Goal: Information Seeking & Learning: Learn about a topic

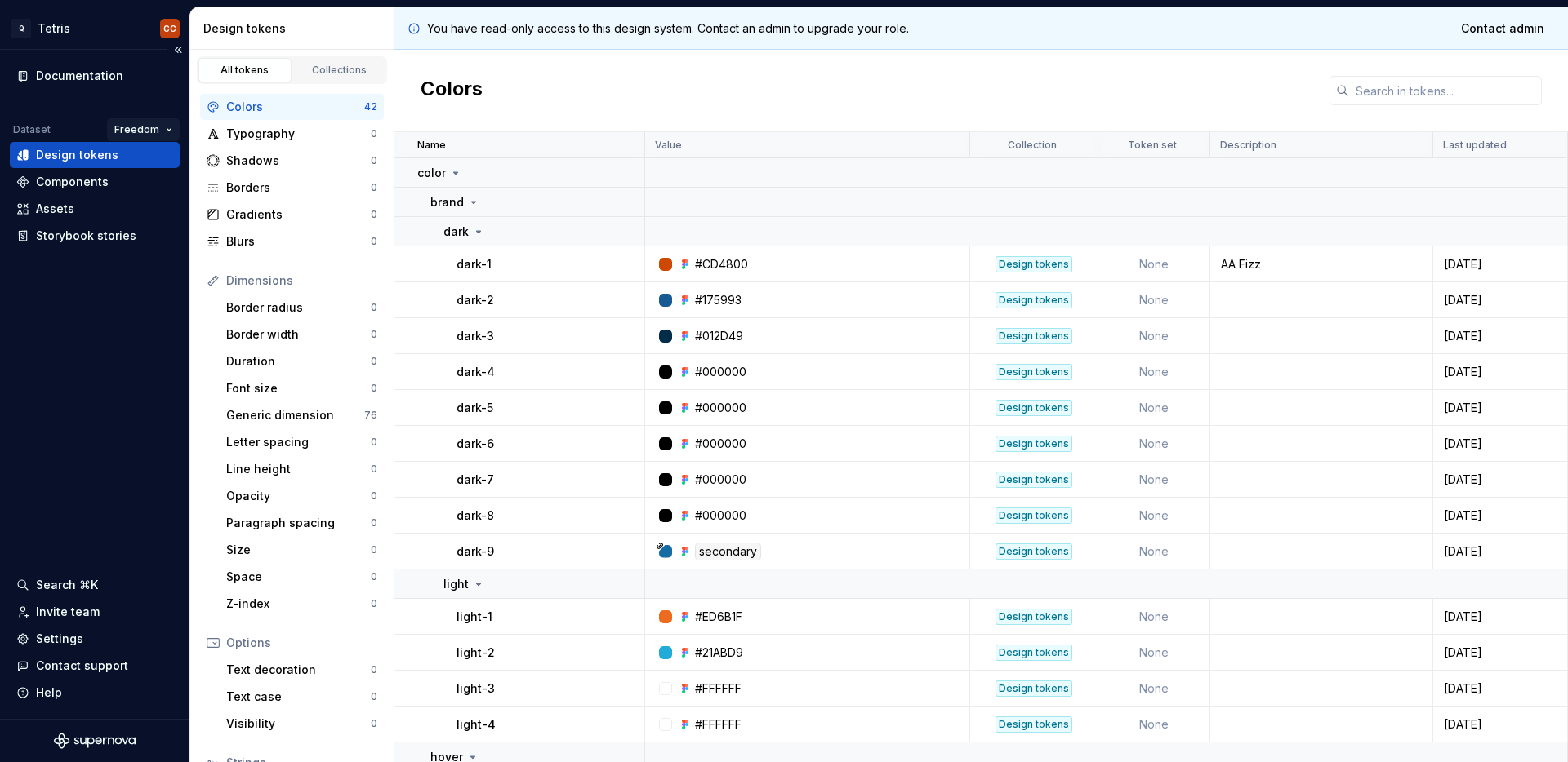
click at [164, 124] on html "Q Tetris CC Documentation Dataset Freedom Design tokens Components Assets Story…" at bounding box center [784, 381] width 1568 height 762
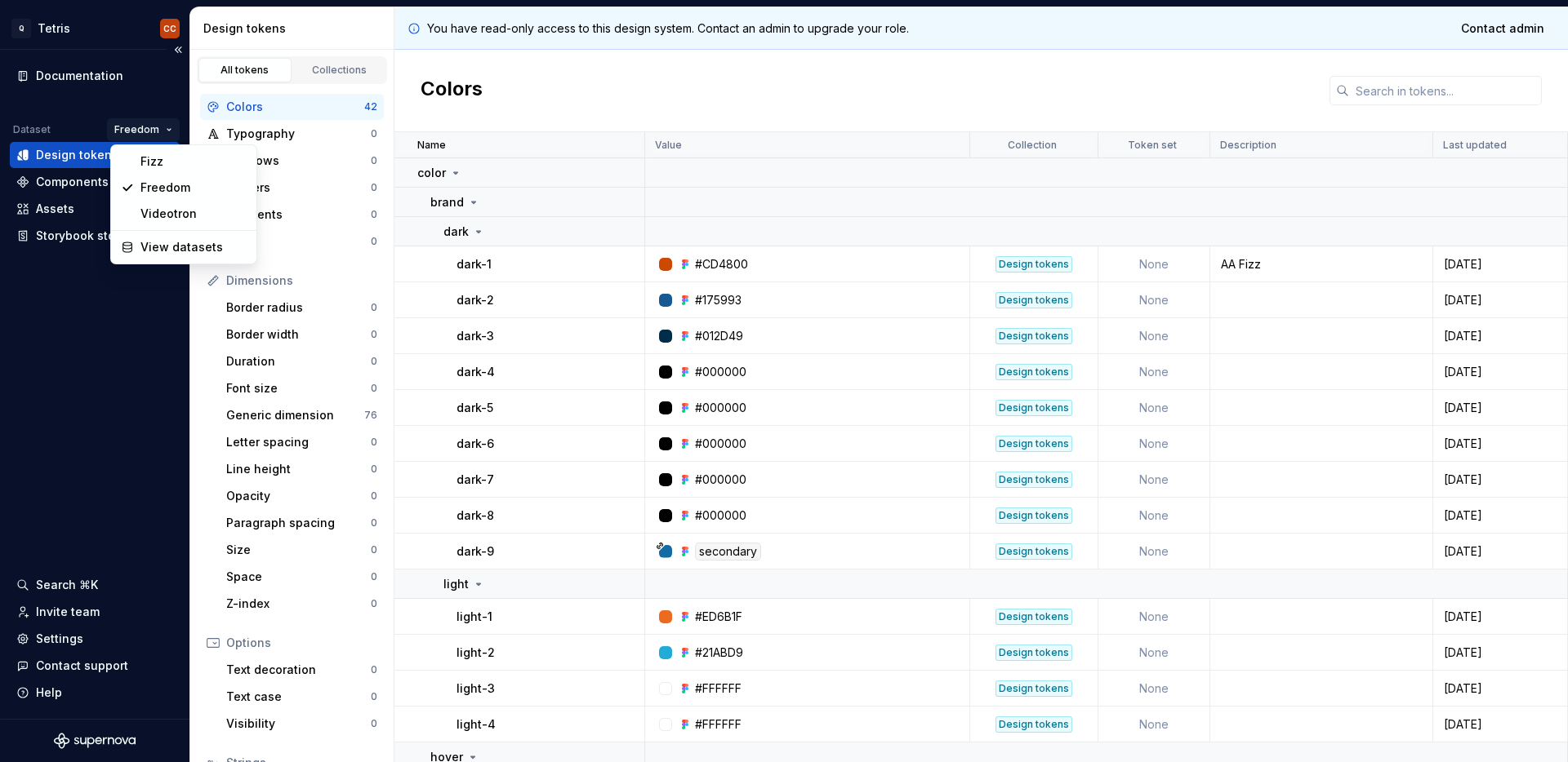
click at [164, 124] on html "Q Tetris CC Documentation Dataset Freedom Design tokens Components Assets Story…" at bounding box center [784, 381] width 1568 height 762
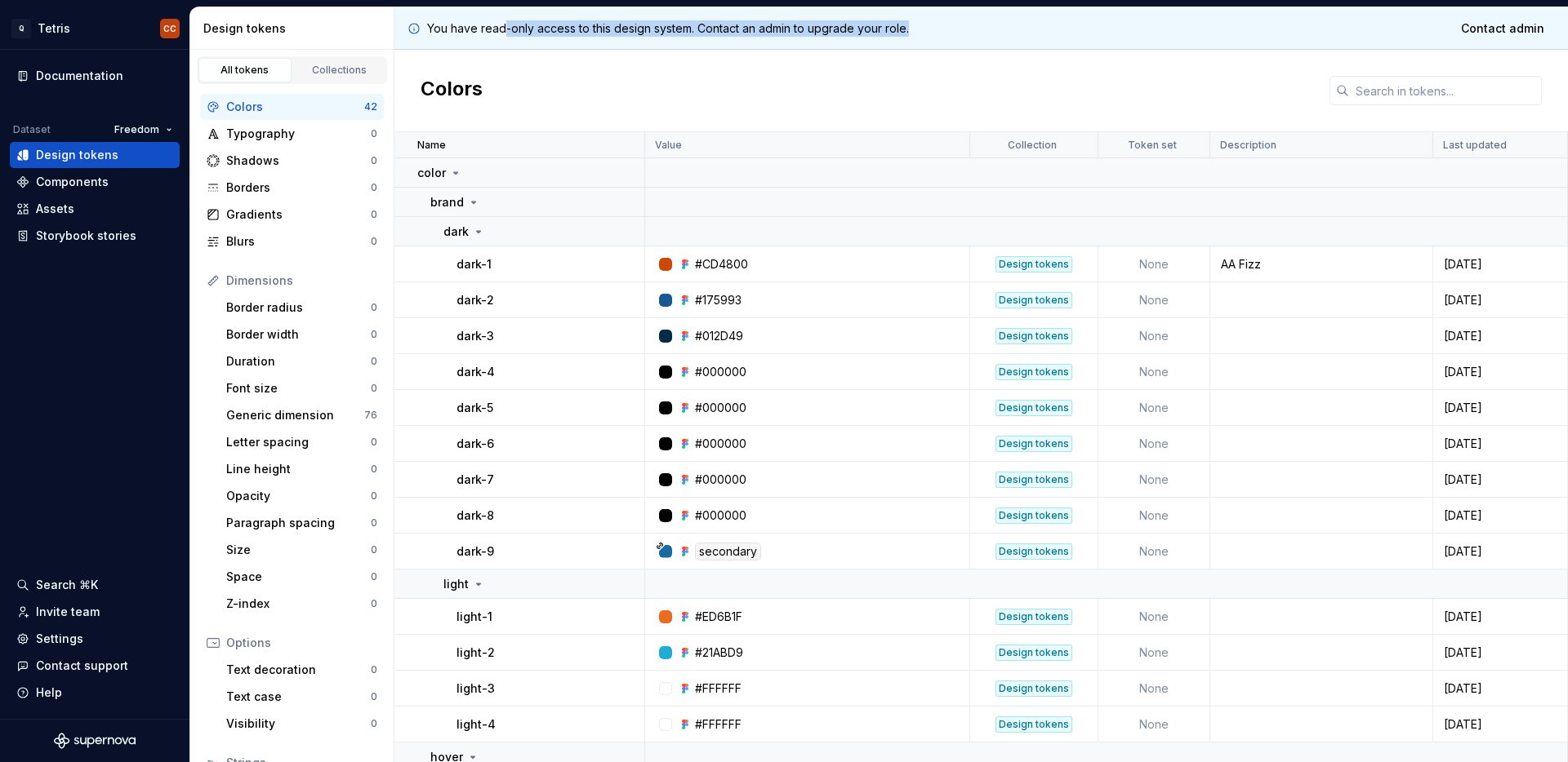
drag, startPoint x: 505, startPoint y: 31, endPoint x: 963, endPoint y: 40, distance: 458.1
click at [963, 40] on div "You have read-only access to this design system. Contact an admin to upgrade yo…" at bounding box center [981, 28] width 1174 height 42
click at [73, 256] on div "Documentation Dataset Freedom Design tokens Components Assets Storybook stories…" at bounding box center [94, 385] width 189 height 670
click at [50, 77] on div "Documentation" at bounding box center [79, 76] width 87 height 17
